Goal: Transaction & Acquisition: Book appointment/travel/reservation

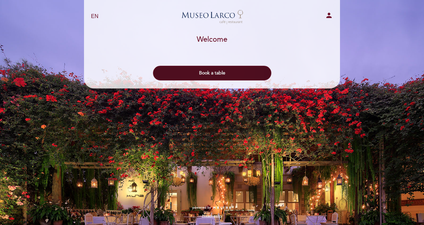
click at [231, 73] on button "Book a table" at bounding box center [212, 73] width 118 height 15
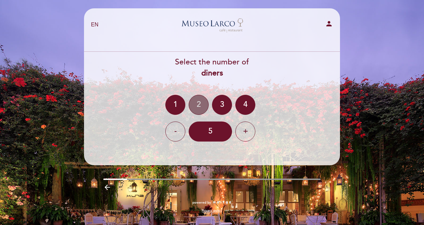
click at [199, 107] on div "2" at bounding box center [199, 105] width 20 height 20
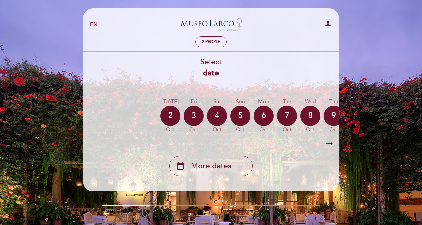
click at [93, 23] on select "EN ES PT" at bounding box center [94, 25] width 8 height 8
select select "es"
click at [90, 21] on select "EN ES PT" at bounding box center [94, 25] width 8 height 8
click at [136, 44] on div "2 personas" at bounding box center [211, 42] width 252 height 12
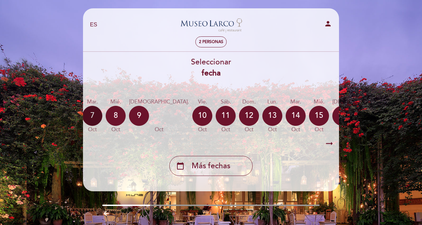
scroll to position [0, 196]
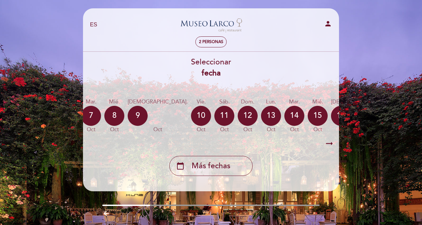
click at [400, 120] on icon "calendar_today" at bounding box center [404, 115] width 8 height 11
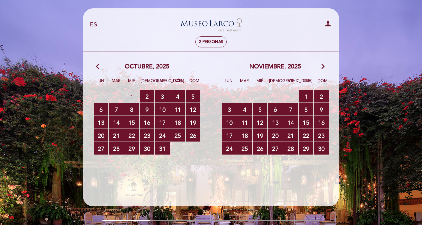
click at [97, 64] on icon "arrow_back_ios" at bounding box center [99, 66] width 6 height 9
click at [96, 66] on icon "arrow_back_ios" at bounding box center [99, 66] width 6 height 9
click at [304, 151] on span "29 RESERVAS DISPONIBLES" at bounding box center [306, 148] width 15 height 12
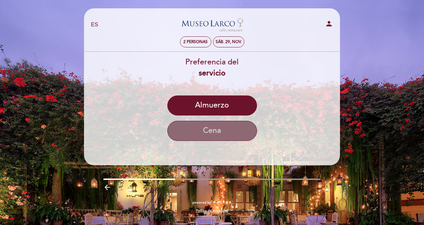
click at [216, 122] on button "Cena" at bounding box center [212, 131] width 90 height 20
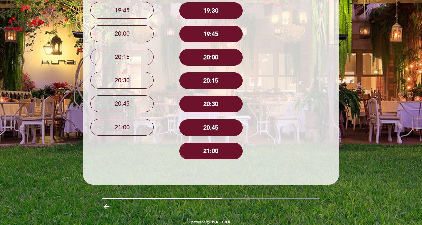
scroll to position [340, 0]
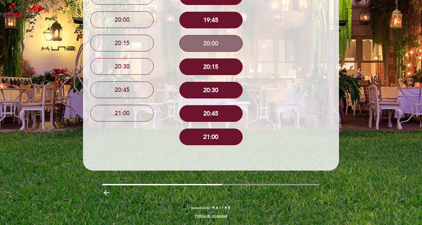
click at [228, 41] on button "20:00" at bounding box center [210, 43] width 63 height 17
